Goal: Task Accomplishment & Management: Complete application form

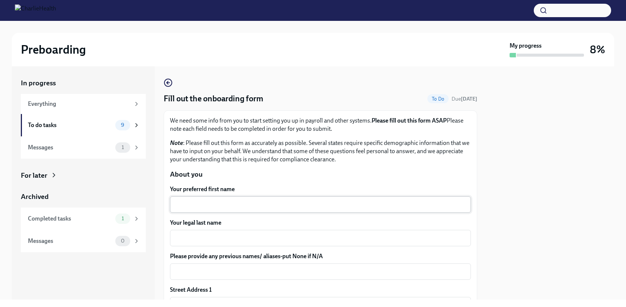
click at [236, 212] on div "x ​" at bounding box center [320, 204] width 301 height 16
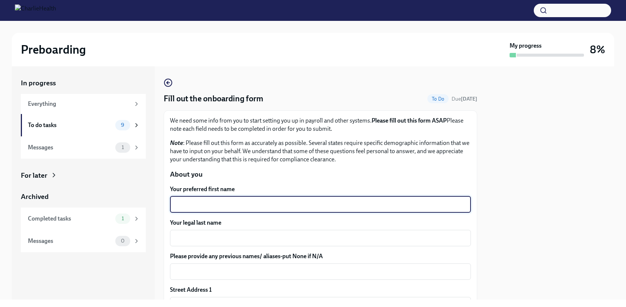
click at [243, 204] on textarea "Your preferred first name" at bounding box center [321, 204] width 292 height 9
type textarea "ZoeAnn"
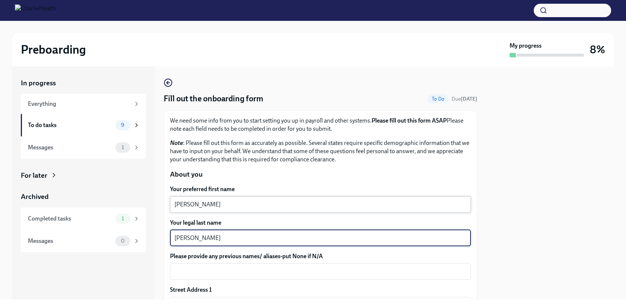
type textarea "Coombs"
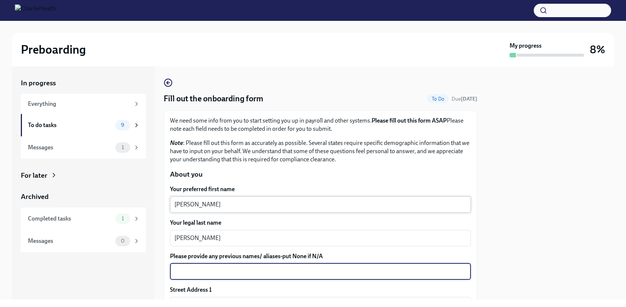
type textarea "N"
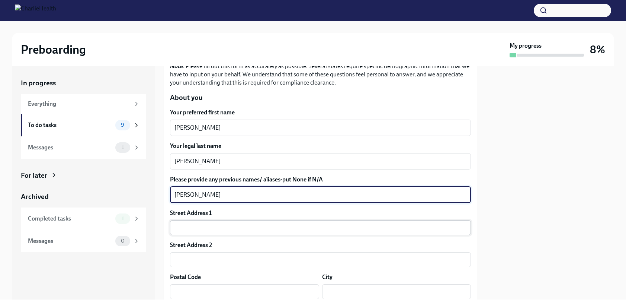
type textarea "ZoeAnn DelaCruz"
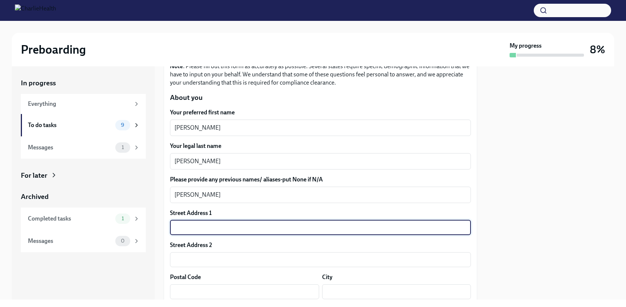
click at [266, 224] on input "text" at bounding box center [320, 227] width 301 height 15
type input "4408 Windcrest Dr"
type input "76549"
type input "Killeen"
type input "TX"
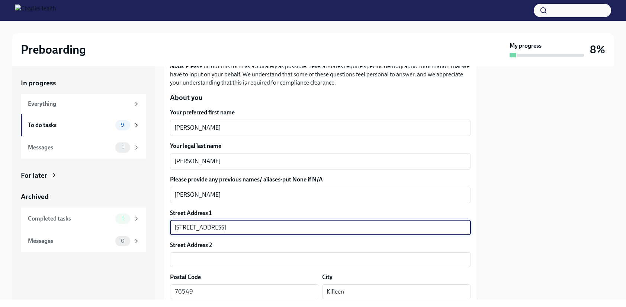
type input "US"
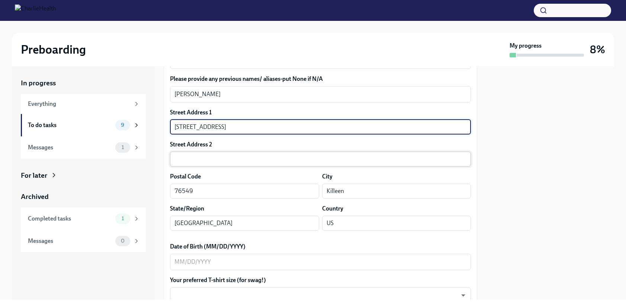
scroll to position [182, 0]
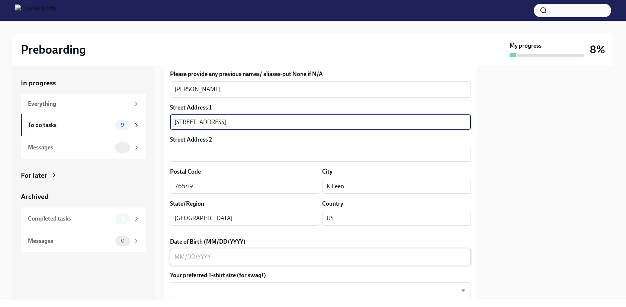
click at [247, 258] on textarea "Date of Birth (MM/DD/YYYY)" at bounding box center [321, 256] width 292 height 9
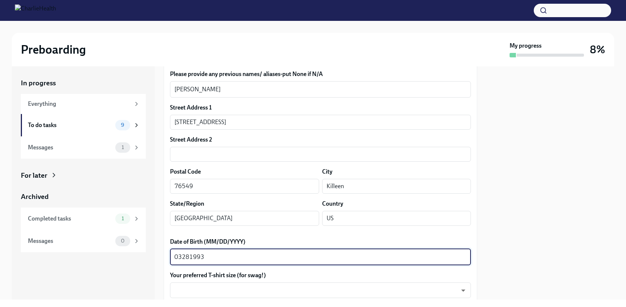
click at [182, 258] on textarea "03281993" at bounding box center [321, 256] width 292 height 9
click at [191, 258] on textarea "03/281993" at bounding box center [321, 256] width 292 height 9
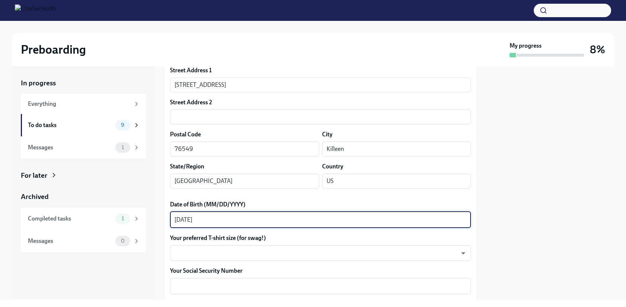
scroll to position [248, 0]
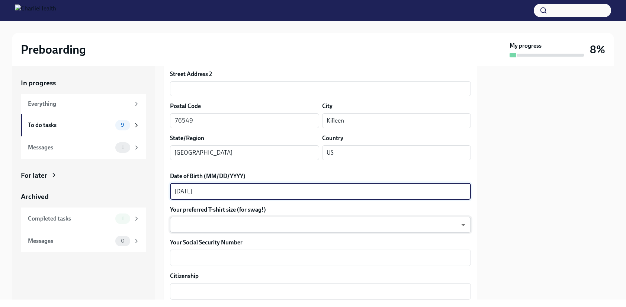
type textarea "03/28/1993"
click at [261, 226] on body "Preboarding My progress 8% In progress Everything To do tasks 9 Messages 1 For …" at bounding box center [313, 153] width 626 height 307
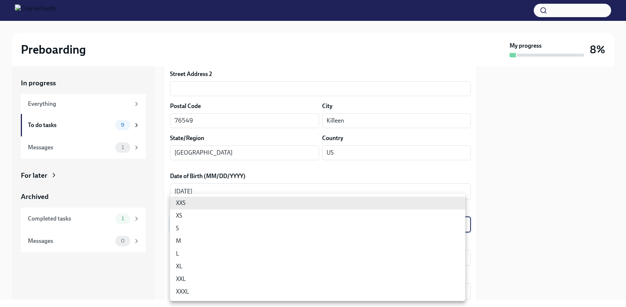
click at [218, 242] on li "M" at bounding box center [318, 240] width 296 height 13
type input "wd3N6mQyWZ"
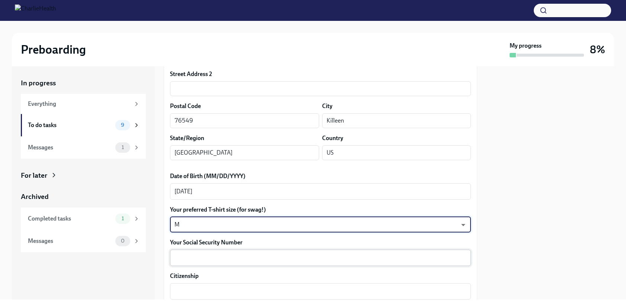
click at [215, 261] on textarea "Your Social Security Number" at bounding box center [321, 257] width 292 height 9
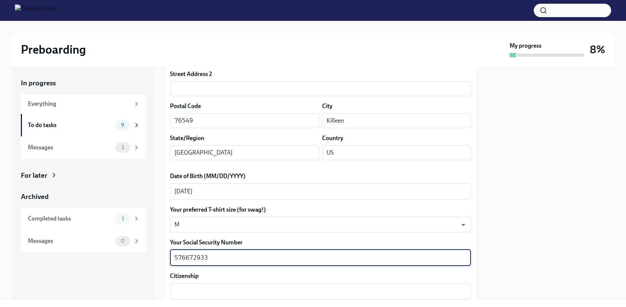
scroll to position [262, 0]
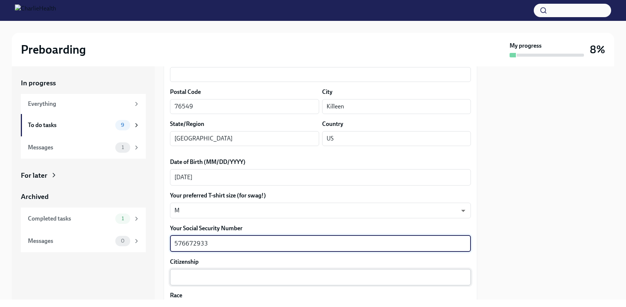
type textarea "576672933"
click at [213, 278] on textarea "Citizenship" at bounding box center [321, 276] width 292 height 9
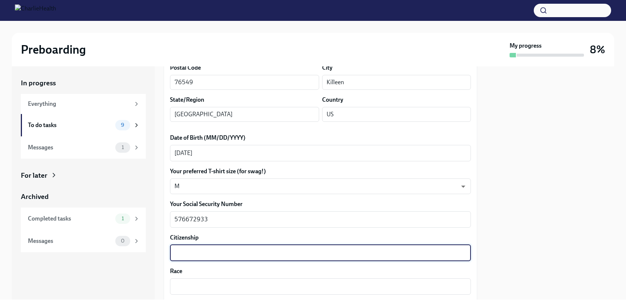
scroll to position [296, 0]
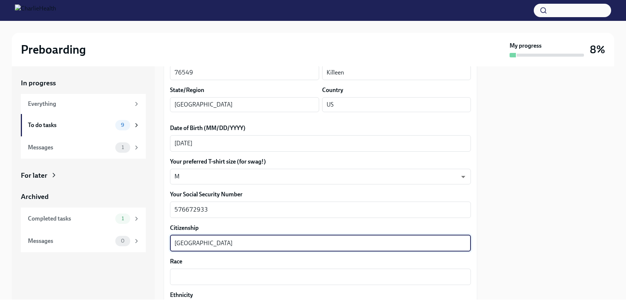
type textarea "United States of America"
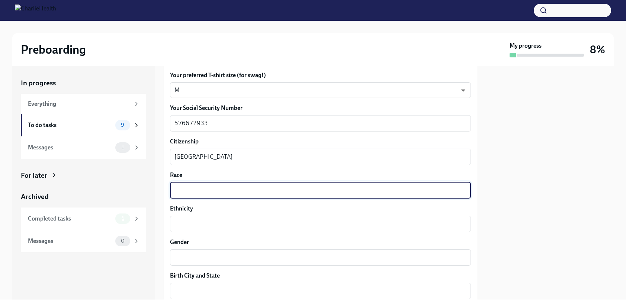
scroll to position [392, 0]
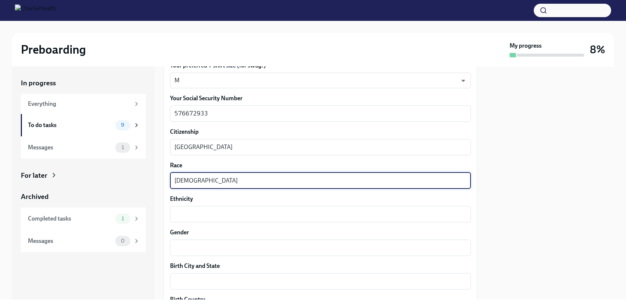
type textarea "Asian"
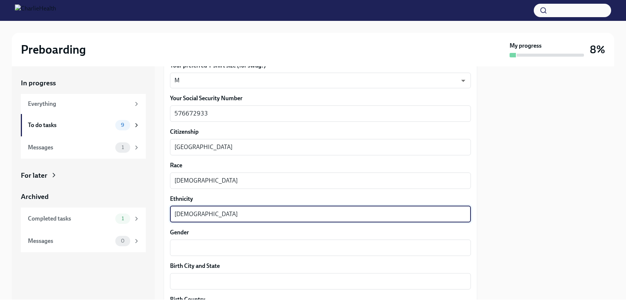
type textarea "Filipino"
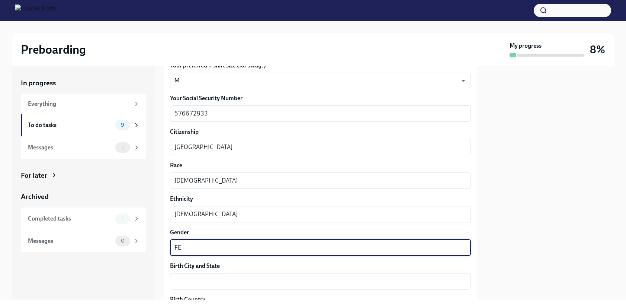
type textarea "F"
paste textarea "Female"
type textarea "Female"
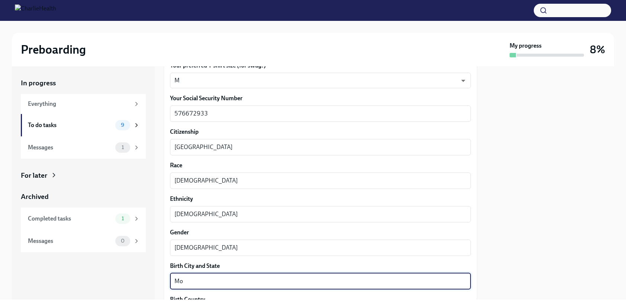
type textarea "M"
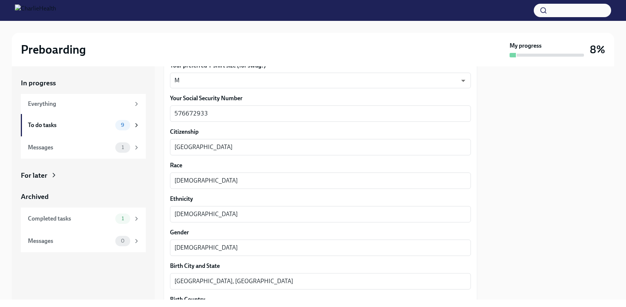
scroll to position [523, 0]
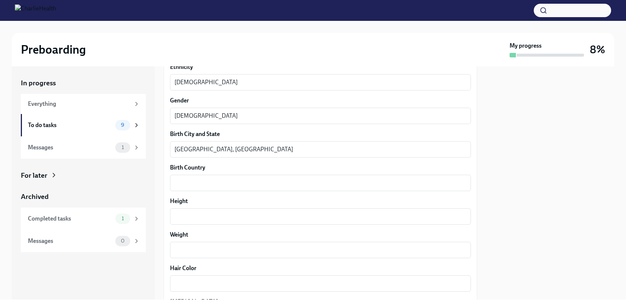
click at [239, 139] on div "Birth City and State Fort Ord, CA x ​" at bounding box center [320, 144] width 301 height 28
click at [235, 151] on textarea "Fort Ord, CA" at bounding box center [321, 149] width 292 height 9
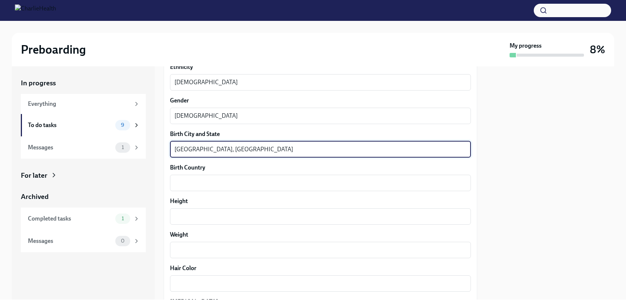
type textarea "Fort Ord, CA"
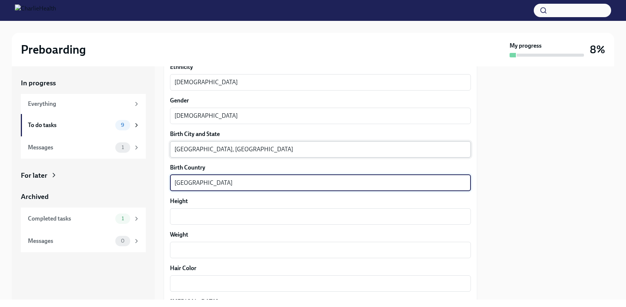
type textarea "United States"
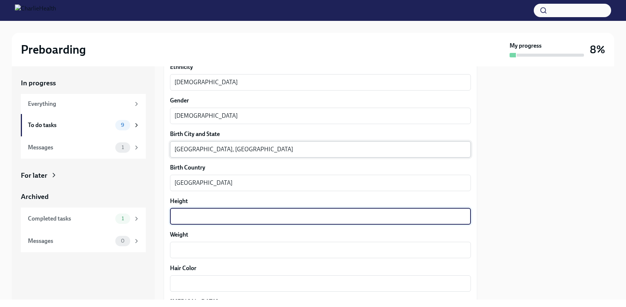
type textarea "3"
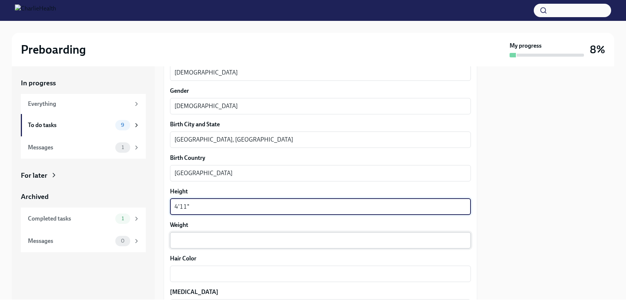
type textarea "4'11""
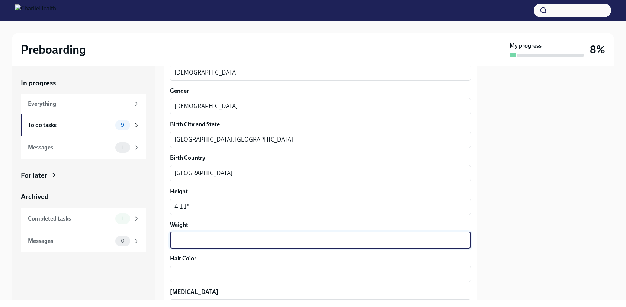
click at [217, 240] on textarea "Weight" at bounding box center [321, 240] width 292 height 9
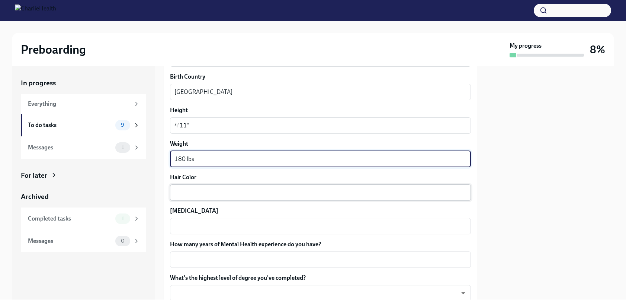
type textarea "180 lbs"
click at [214, 192] on textarea "Hair Color" at bounding box center [321, 192] width 292 height 9
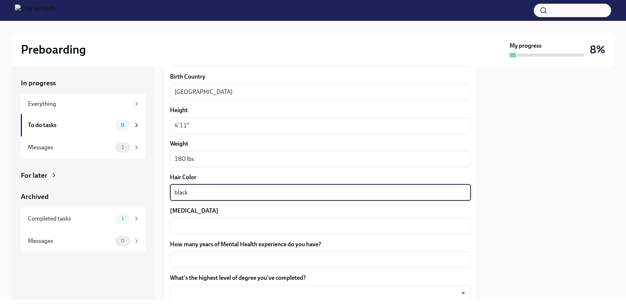
type textarea "black"
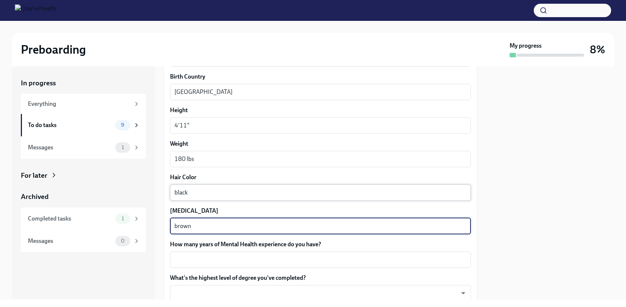
type textarea "brown"
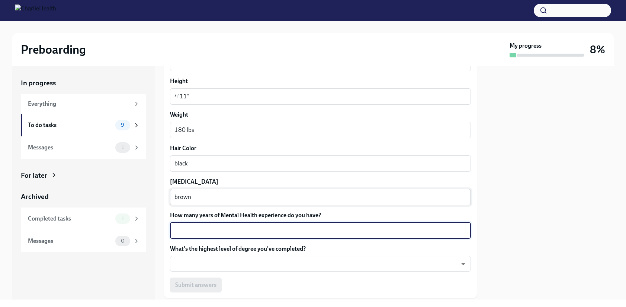
scroll to position [648, 0]
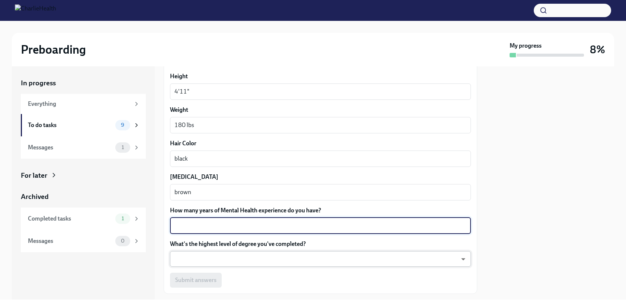
click at [245, 261] on body "Preboarding My progress 8% In progress Everything To do tasks 9 Messages 1 For …" at bounding box center [313, 153] width 626 height 307
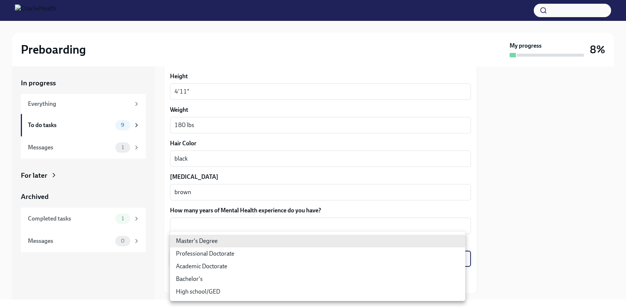
click at [243, 277] on li "Bachelor's" at bounding box center [318, 278] width 296 height 13
type input "oQxEXK86X"
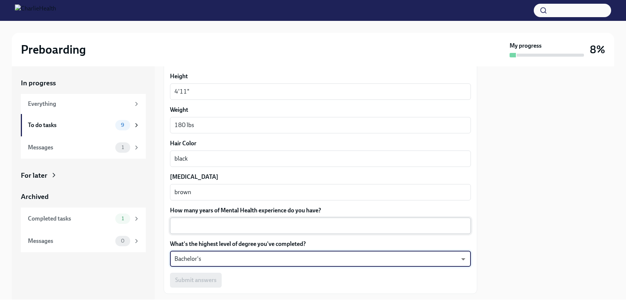
click at [260, 228] on textarea "How many years of Mental Health experience do you have?" at bounding box center [321, 225] width 292 height 9
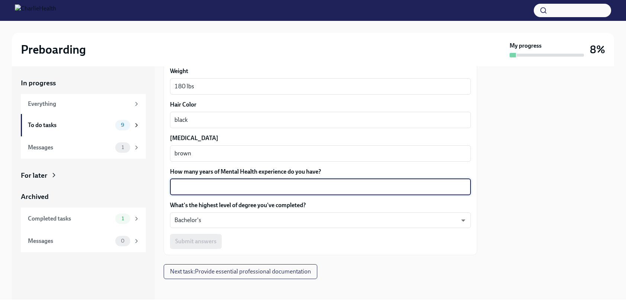
scroll to position [690, 0]
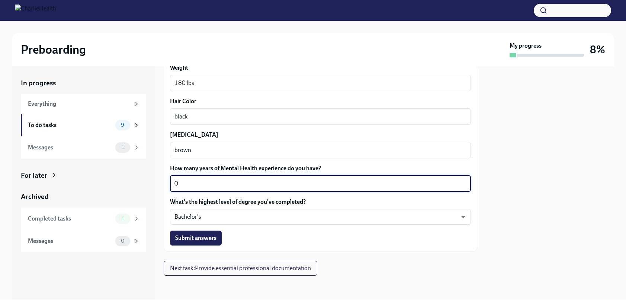
type textarea "0"
drag, startPoint x: 198, startPoint y: 183, endPoint x: 165, endPoint y: 179, distance: 33.7
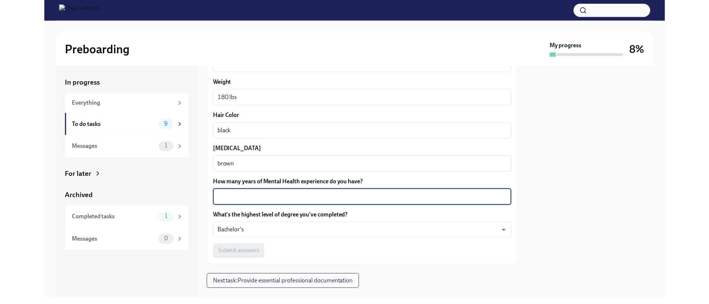
scroll to position [680, 0]
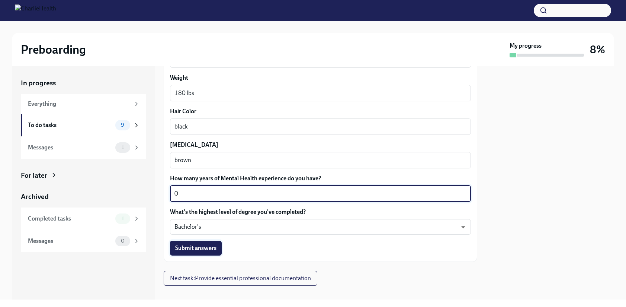
type textarea "0"
click at [213, 253] on button "Submit answers" at bounding box center [196, 247] width 52 height 15
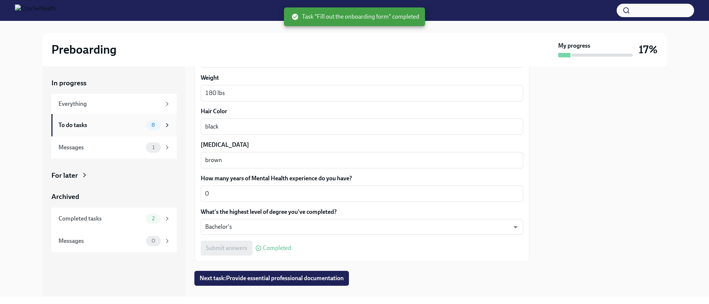
click at [139, 124] on div "To do tasks" at bounding box center [100, 125] width 84 height 8
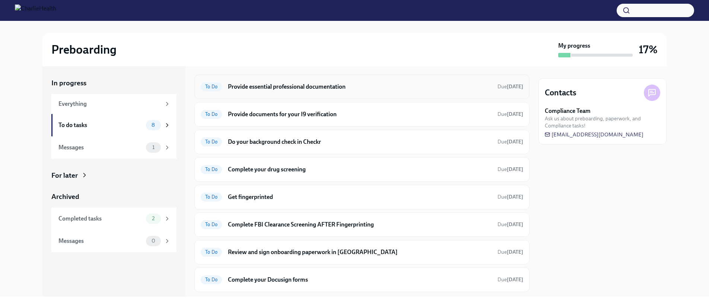
scroll to position [15, 0]
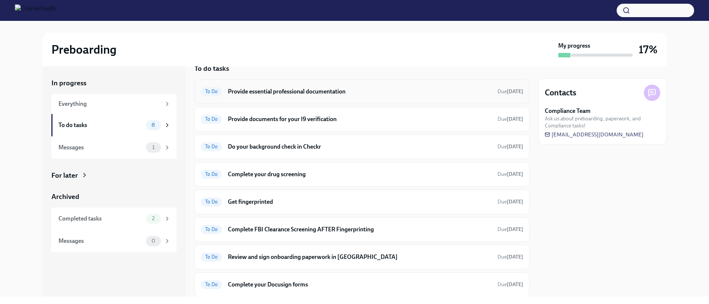
click at [358, 96] on div "To Do Provide essential professional documentation Due in 6 days" at bounding box center [362, 92] width 322 height 12
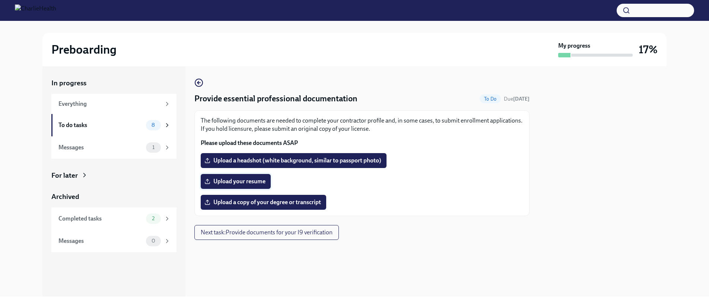
click at [243, 181] on span "Upload your resume" at bounding box center [236, 181] width 60 height 7
click at [0, 0] on input "Upload your resume" at bounding box center [0, 0] width 0 height 0
click at [253, 184] on span "Upload your resume" at bounding box center [236, 181] width 60 height 7
click at [0, 0] on input "Upload your resume" at bounding box center [0, 0] width 0 height 0
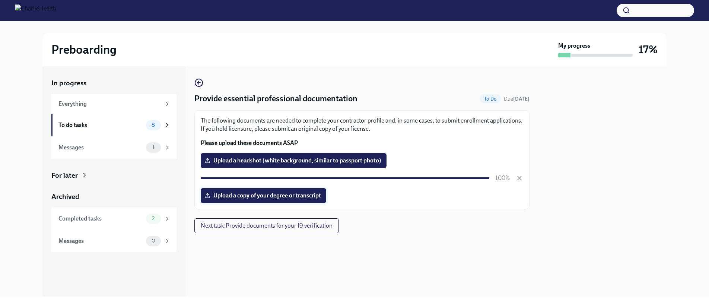
click at [285, 194] on span "Upload a copy of your degree or transcript" at bounding box center [263, 195] width 115 height 7
click at [0, 0] on input "Upload a copy of your degree or transcript" at bounding box center [0, 0] width 0 height 0
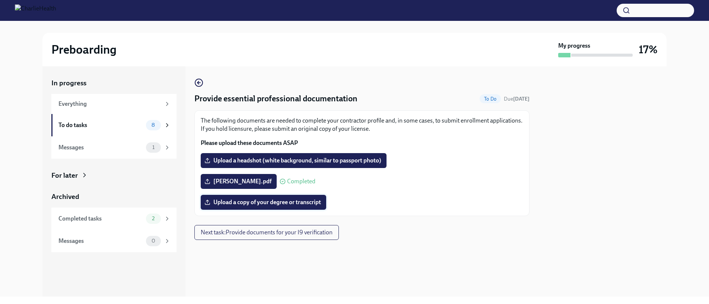
click at [285, 201] on span "Upload a copy of your degree or transcript" at bounding box center [263, 201] width 115 height 7
click at [0, 0] on input "Upload a copy of your degree or transcript" at bounding box center [0, 0] width 0 height 0
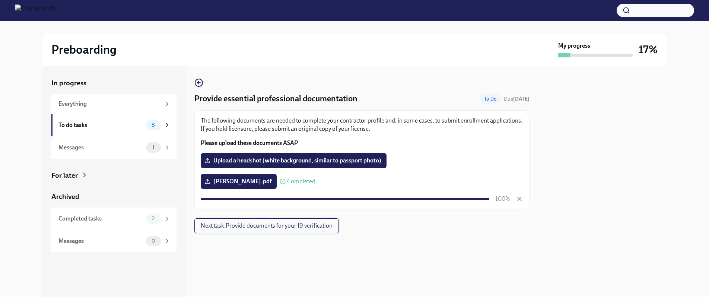
click at [323, 227] on span "Next task : Provide documents for your I9 verification" at bounding box center [267, 225] width 132 height 7
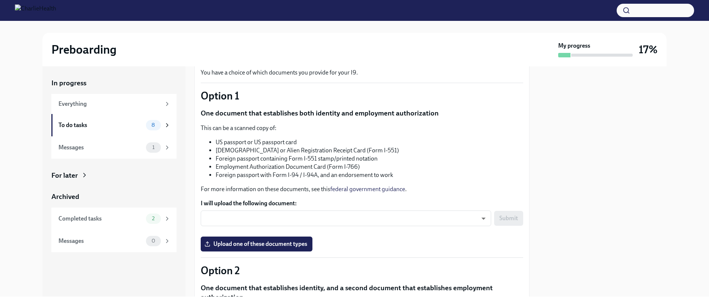
scroll to position [64, 0]
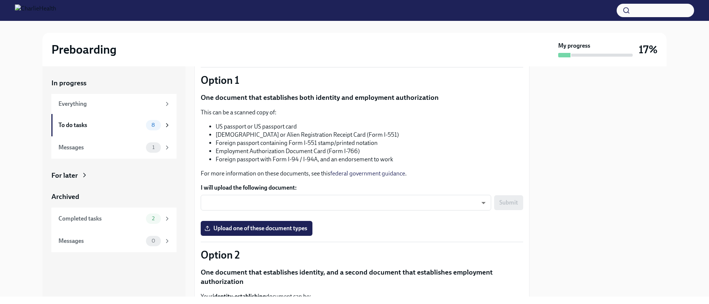
click at [389, 173] on link "federal government guidance" at bounding box center [367, 173] width 75 height 7
click at [145, 128] on div "To do tasks 8" at bounding box center [114, 125] width 112 height 10
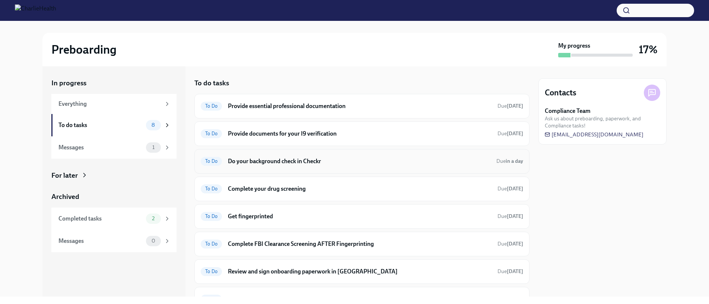
click at [328, 163] on h6 "Do your background check in Checkr" at bounding box center [359, 161] width 262 height 8
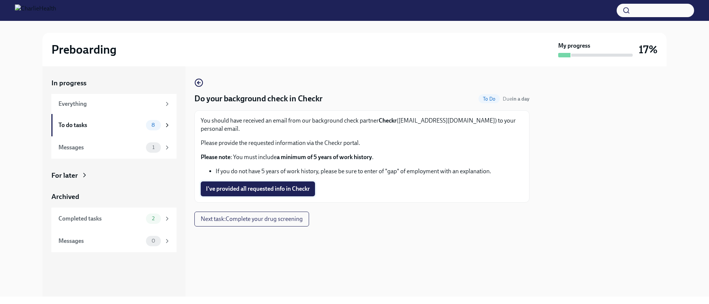
click at [297, 185] on span "I've provided all requested info in Checkr" at bounding box center [258, 188] width 104 height 7
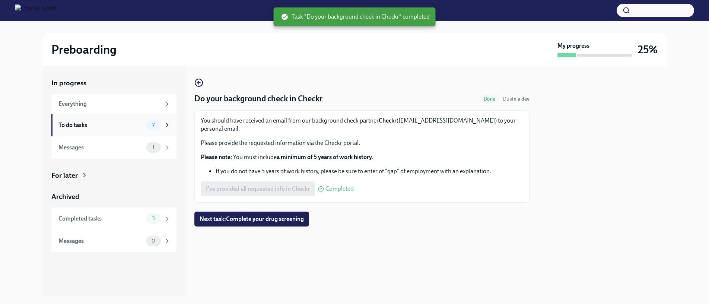
click at [154, 130] on div "7" at bounding box center [153, 125] width 15 height 10
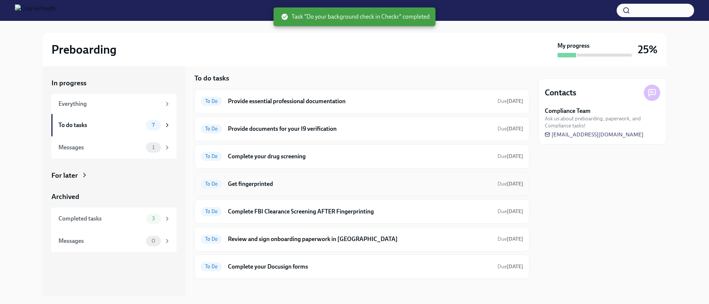
scroll to position [10, 0]
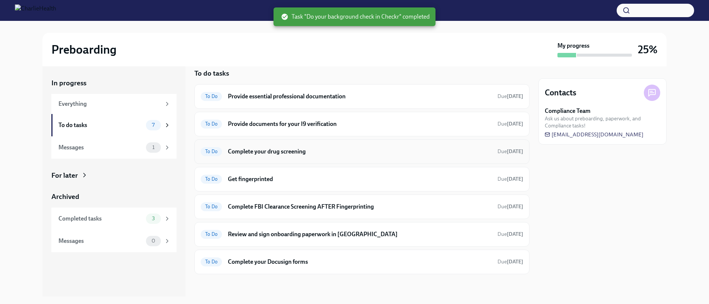
click at [309, 156] on div "To Do Complete your drug screening Due in 5 days" at bounding box center [362, 152] width 322 height 12
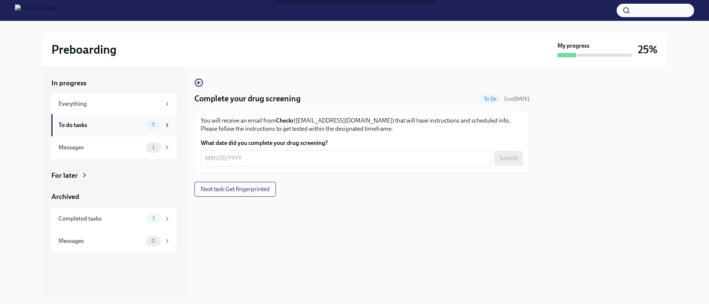
click at [157, 125] on span "7" at bounding box center [153, 125] width 12 height 6
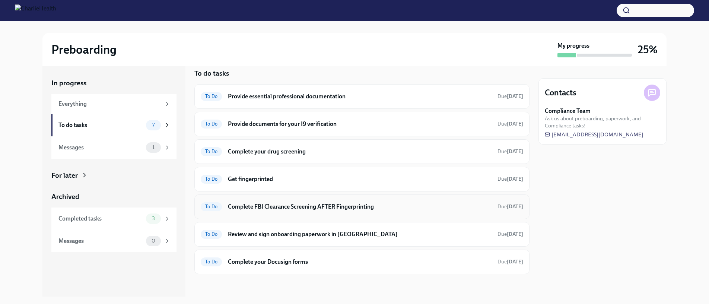
scroll to position [11, 0]
click at [343, 182] on div "To Do Get fingerprinted Due in 5 days" at bounding box center [362, 178] width 322 height 12
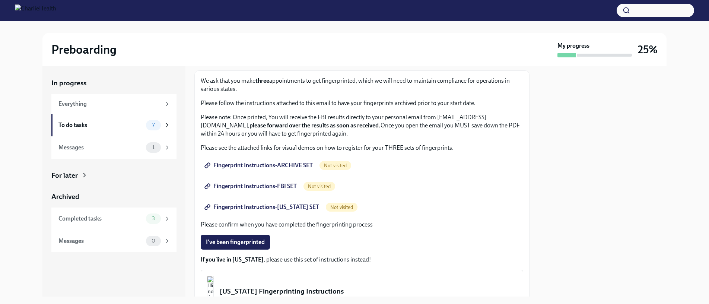
scroll to position [35, 0]
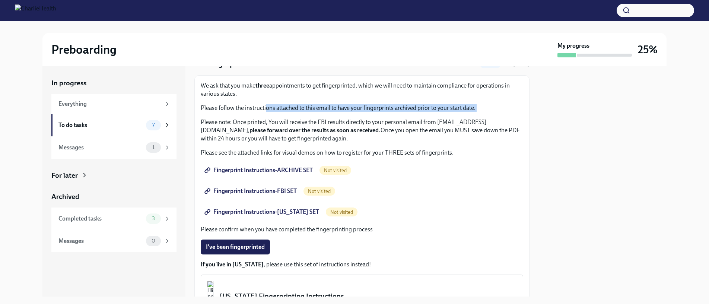
drag, startPoint x: 267, startPoint y: 108, endPoint x: 349, endPoint y: 112, distance: 82.0
click at [349, 112] on div "We ask that you make three appointments to get fingerprinted, which we will nee…" at bounding box center [362, 112] width 322 height 61
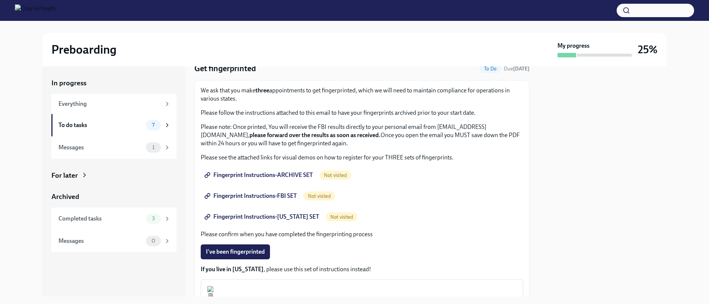
scroll to position [25, 0]
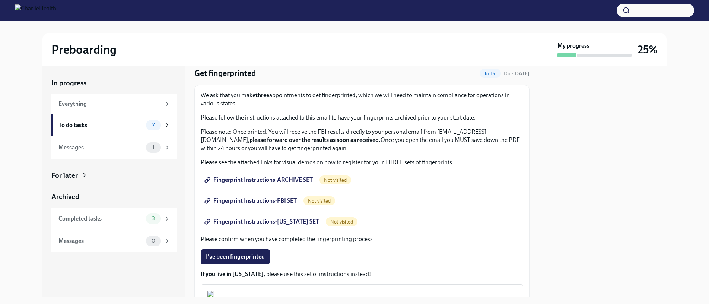
click at [289, 178] on span "Fingerprint Instructions-ARCHIVE SET" at bounding box center [259, 179] width 107 height 7
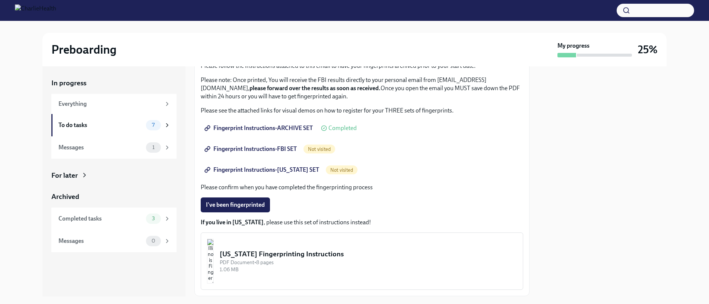
scroll to position [67, 0]
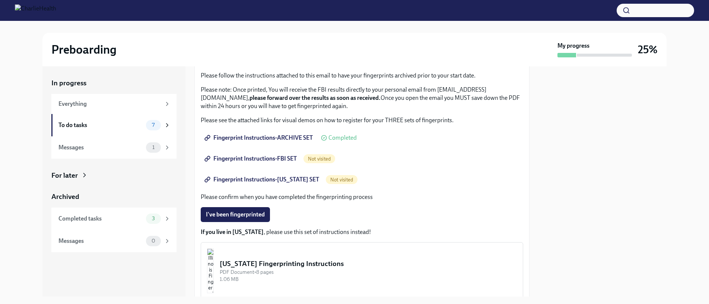
click at [294, 136] on span "Fingerprint Instructions-ARCHIVE SET" at bounding box center [259, 137] width 107 height 7
click at [286, 157] on span "Fingerprint Instructions-FBI SET" at bounding box center [251, 158] width 91 height 7
click at [304, 135] on span "Fingerprint Instructions-ARCHIVE SET" at bounding box center [259, 137] width 107 height 7
click at [291, 176] on span "Fingerprint Instructions-FLORIDA SET" at bounding box center [262, 179] width 113 height 7
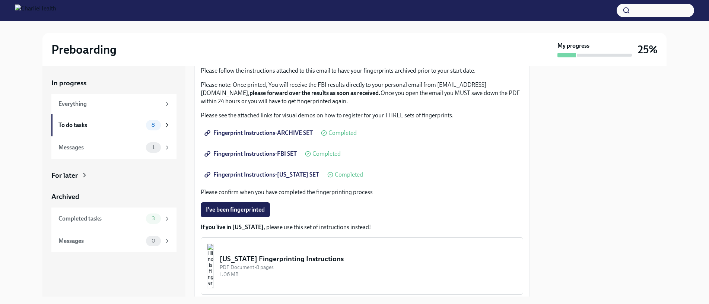
scroll to position [124, 0]
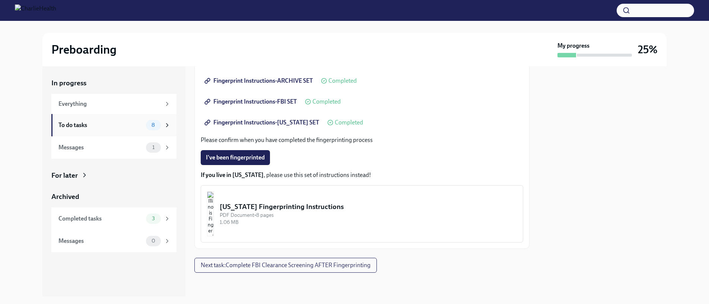
click at [158, 123] on span "8" at bounding box center [153, 125] width 12 height 6
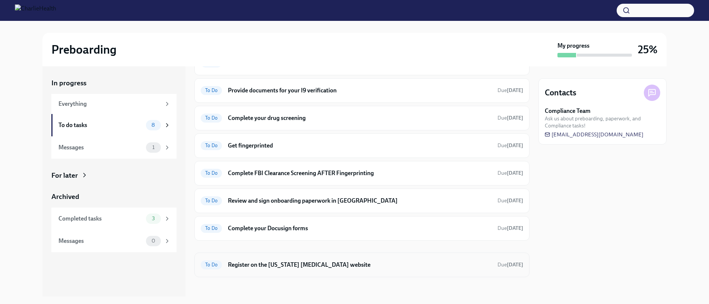
scroll to position [47, 0]
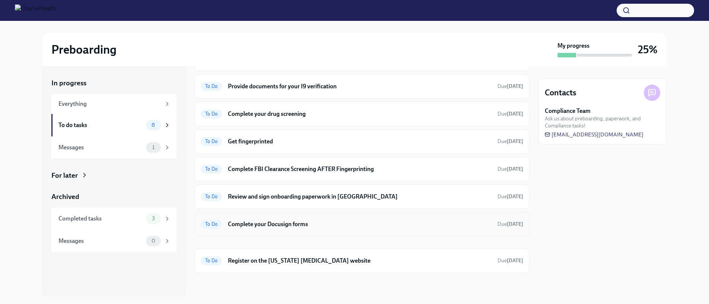
click at [354, 222] on h6 "Complete your Docusign forms" at bounding box center [360, 224] width 264 height 8
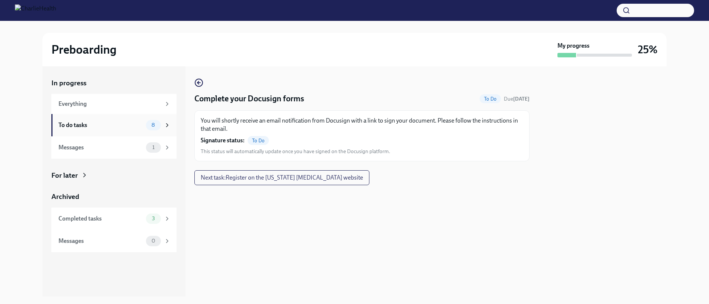
click at [95, 131] on div "To do tasks 8" at bounding box center [113, 125] width 125 height 22
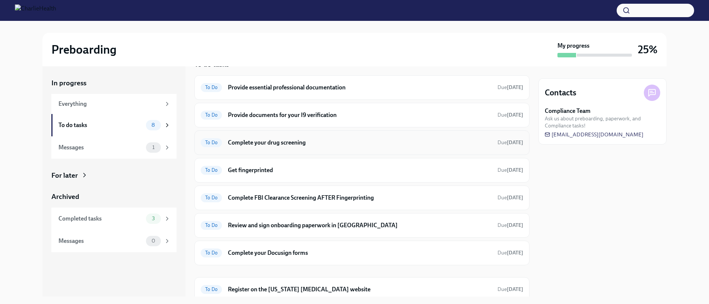
scroll to position [14, 0]
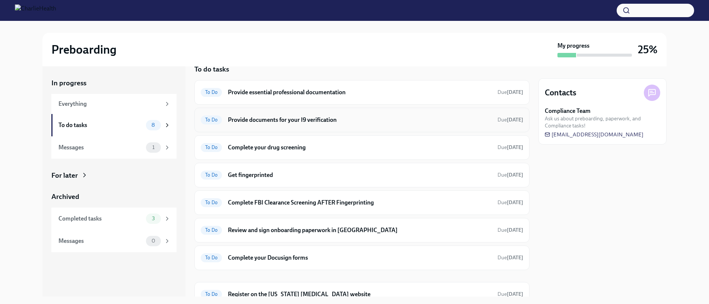
click at [335, 122] on h6 "Provide documents for your I9 verification" at bounding box center [360, 120] width 264 height 8
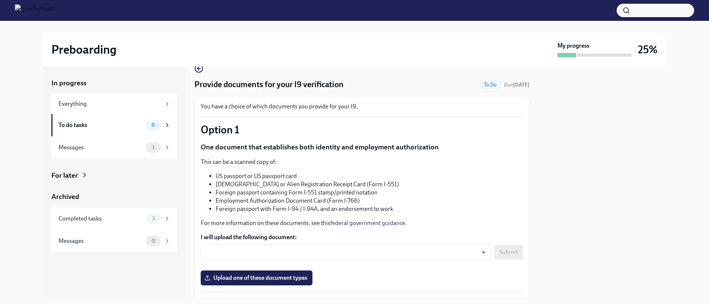
scroll to position [19, 0]
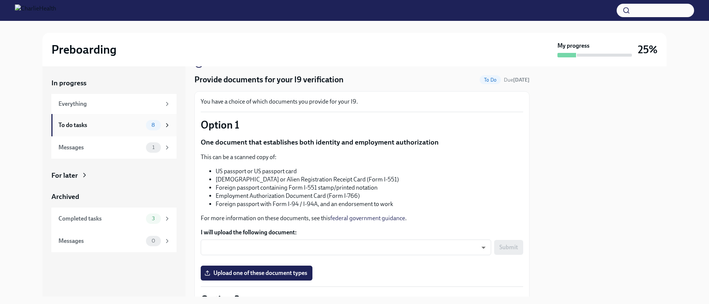
click at [153, 120] on div "8" at bounding box center [153, 125] width 15 height 10
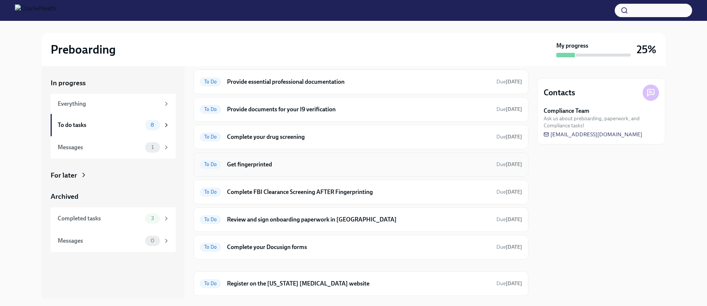
scroll to position [40, 0]
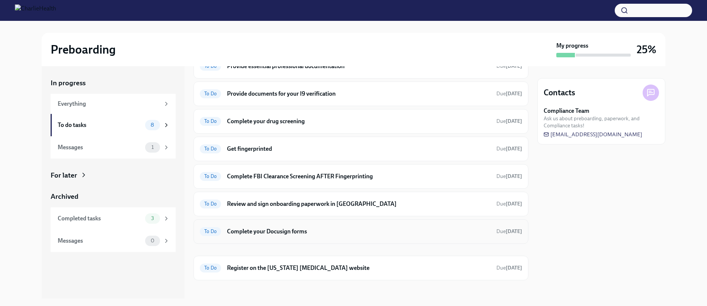
click at [363, 228] on h6 "Complete your Docusign forms" at bounding box center [359, 231] width 264 height 8
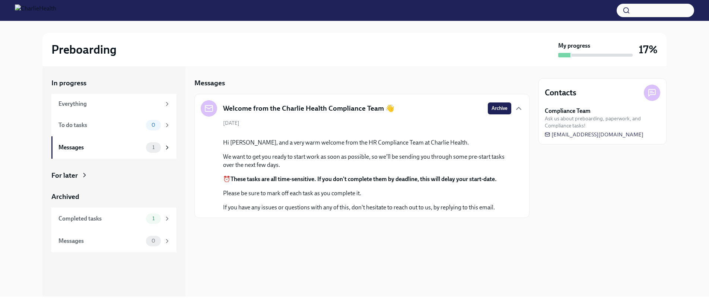
scroll to position [26, 0]
click at [147, 128] on div "0" at bounding box center [158, 125] width 25 height 10
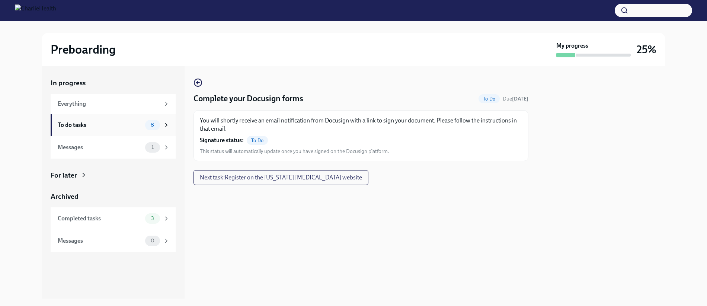
click at [140, 124] on div "To do tasks" at bounding box center [100, 125] width 84 height 8
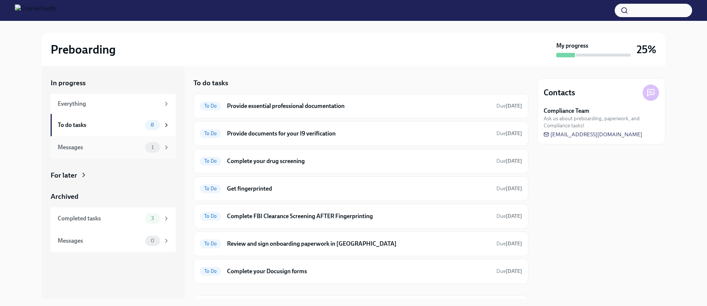
click at [137, 150] on div "Messages" at bounding box center [100, 147] width 84 height 8
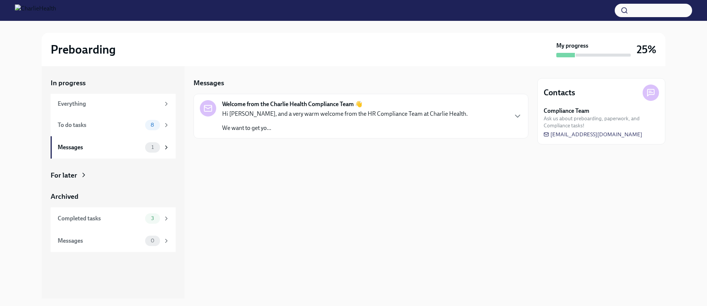
click at [300, 127] on p "We want to get yo..." at bounding box center [345, 128] width 246 height 8
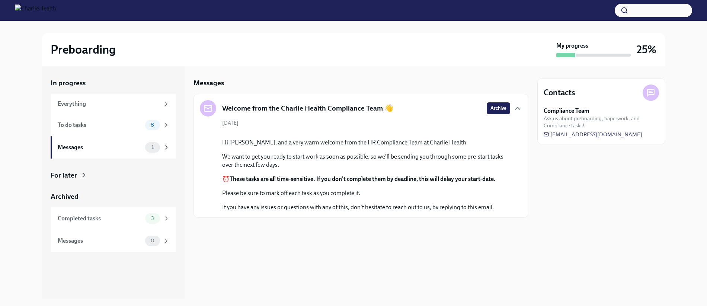
scroll to position [24, 0]
click at [81, 127] on div "To do tasks" at bounding box center [100, 125] width 84 height 8
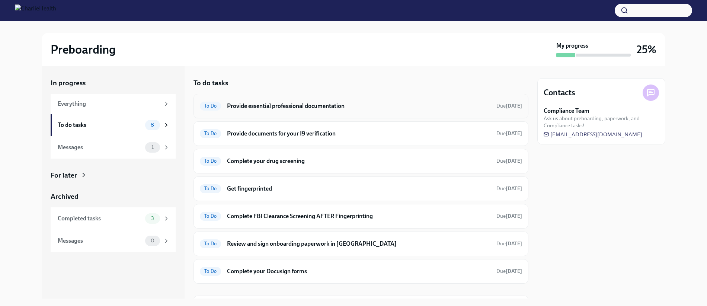
click at [305, 108] on h6 "Provide essential professional documentation" at bounding box center [359, 106] width 264 height 8
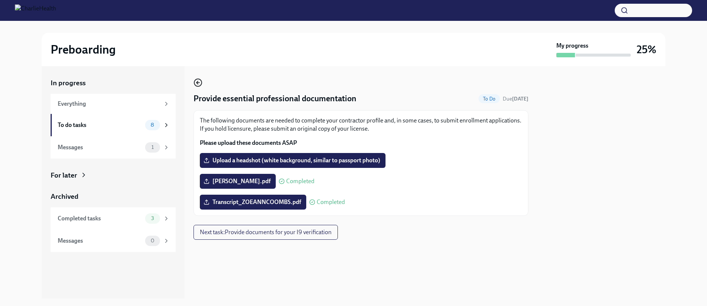
click at [194, 83] on circle "button" at bounding box center [197, 82] width 7 height 7
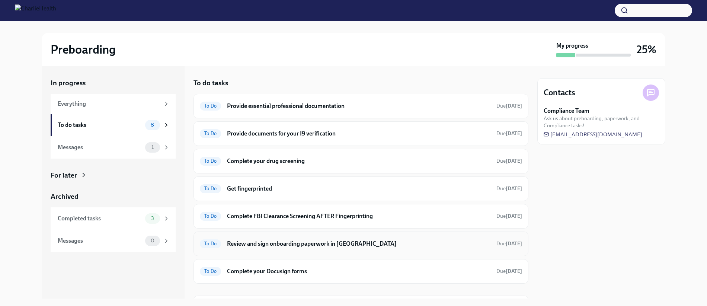
click at [301, 245] on h6 "Review and sign onboarding paperwork in UKG" at bounding box center [359, 244] width 264 height 8
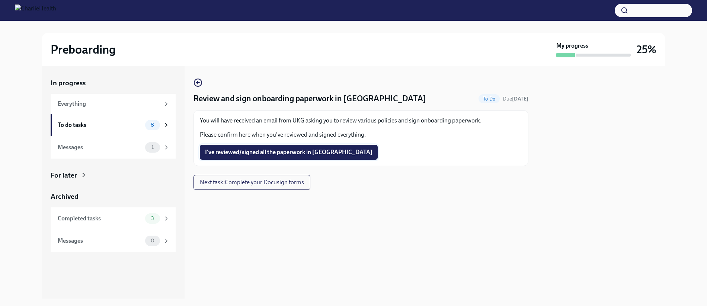
click at [312, 147] on button "I've reviewed/signed all the paperwork in UKG" at bounding box center [289, 152] width 178 height 15
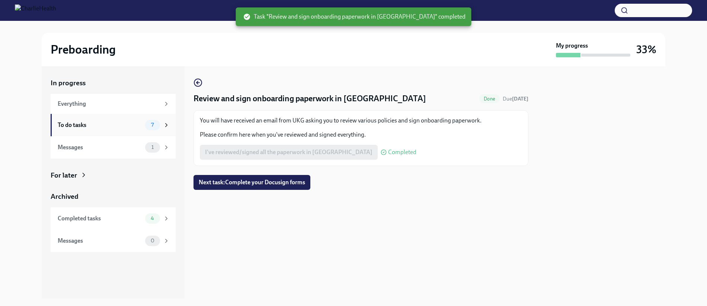
click at [155, 126] on span "7" at bounding box center [153, 125] width 12 height 6
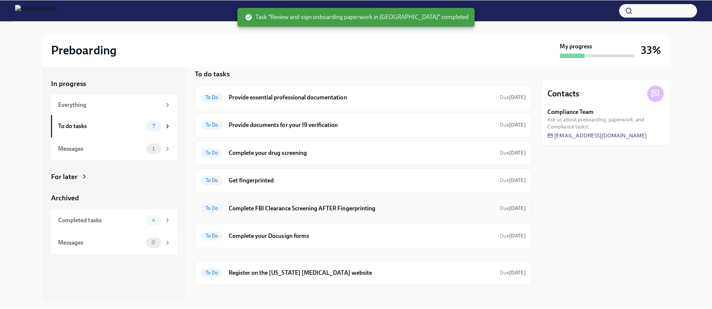
scroll to position [17, 0]
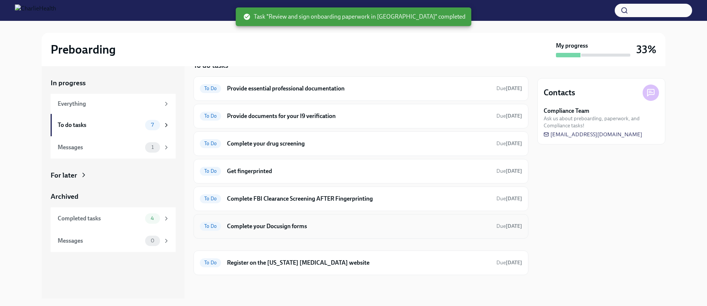
click at [300, 225] on h6 "Complete your Docusign forms" at bounding box center [359, 226] width 264 height 8
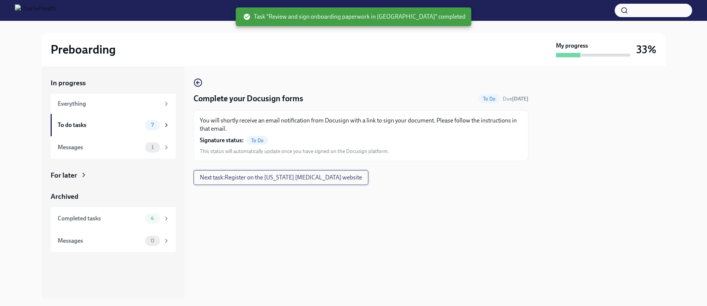
click at [232, 183] on button "Next task : Register on the Pennsylvania Child Abuse website" at bounding box center [281, 177] width 175 height 15
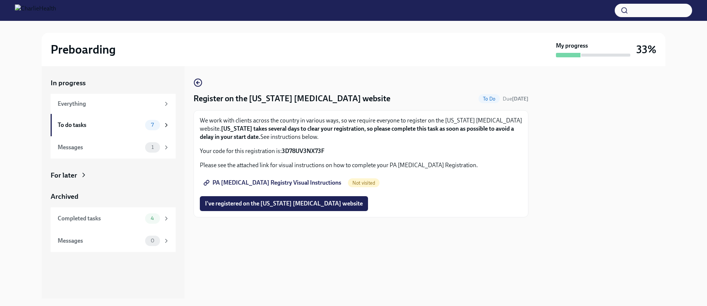
click at [246, 179] on link "PA Child Abuse Registry Visual Instructions" at bounding box center [273, 182] width 147 height 15
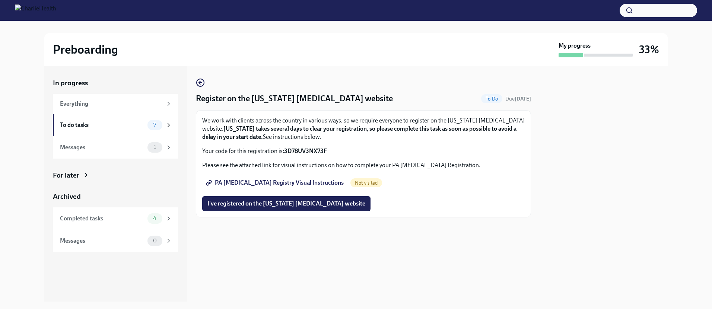
click at [301, 150] on strong "3D78UV3NX73F" at bounding box center [305, 150] width 43 height 7
copy strong "3D78UV3NX73F"
click at [296, 182] on span "PA Child Abuse Registry Visual Instructions" at bounding box center [275, 182] width 136 height 7
click at [281, 208] on button "I've registered on the Pennsylvania Child Abuse website" at bounding box center [286, 203] width 168 height 15
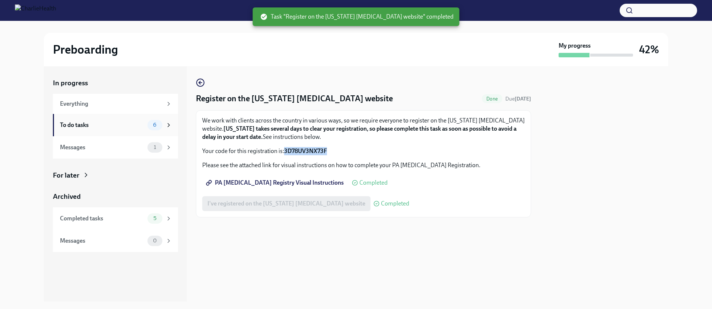
click at [144, 125] on div "To do tasks" at bounding box center [102, 125] width 84 height 8
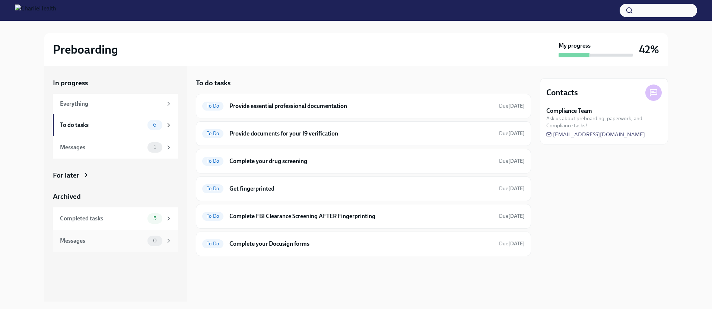
click at [95, 239] on div "Messages" at bounding box center [102, 241] width 84 height 8
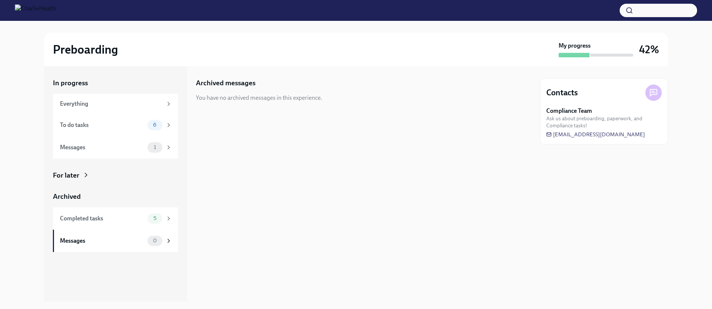
click at [580, 121] on span "Ask us about preboarding, paperwork, and Compliance tasks!" at bounding box center [603, 122] width 115 height 14
click at [585, 115] on span "Ask us about preboarding, paperwork, and Compliance tasks!" at bounding box center [603, 122] width 115 height 14
click at [130, 140] on div "Messages 1" at bounding box center [115, 147] width 125 height 22
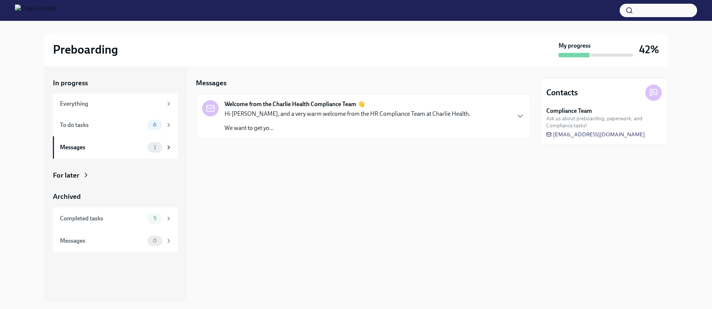
click at [264, 115] on p "Hi [PERSON_NAME], and a very warm welcome from the HR Compliance Team at Charli…" at bounding box center [347, 114] width 246 height 8
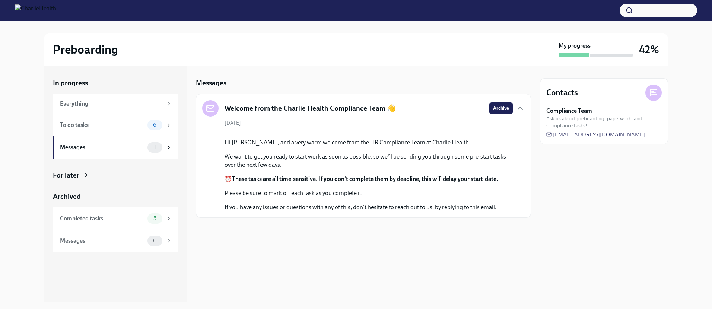
scroll to position [21, 0]
click at [587, 135] on span "[EMAIL_ADDRESS][DOMAIN_NAME]" at bounding box center [595, 134] width 99 height 7
